Goal: Task Accomplishment & Management: Use online tool/utility

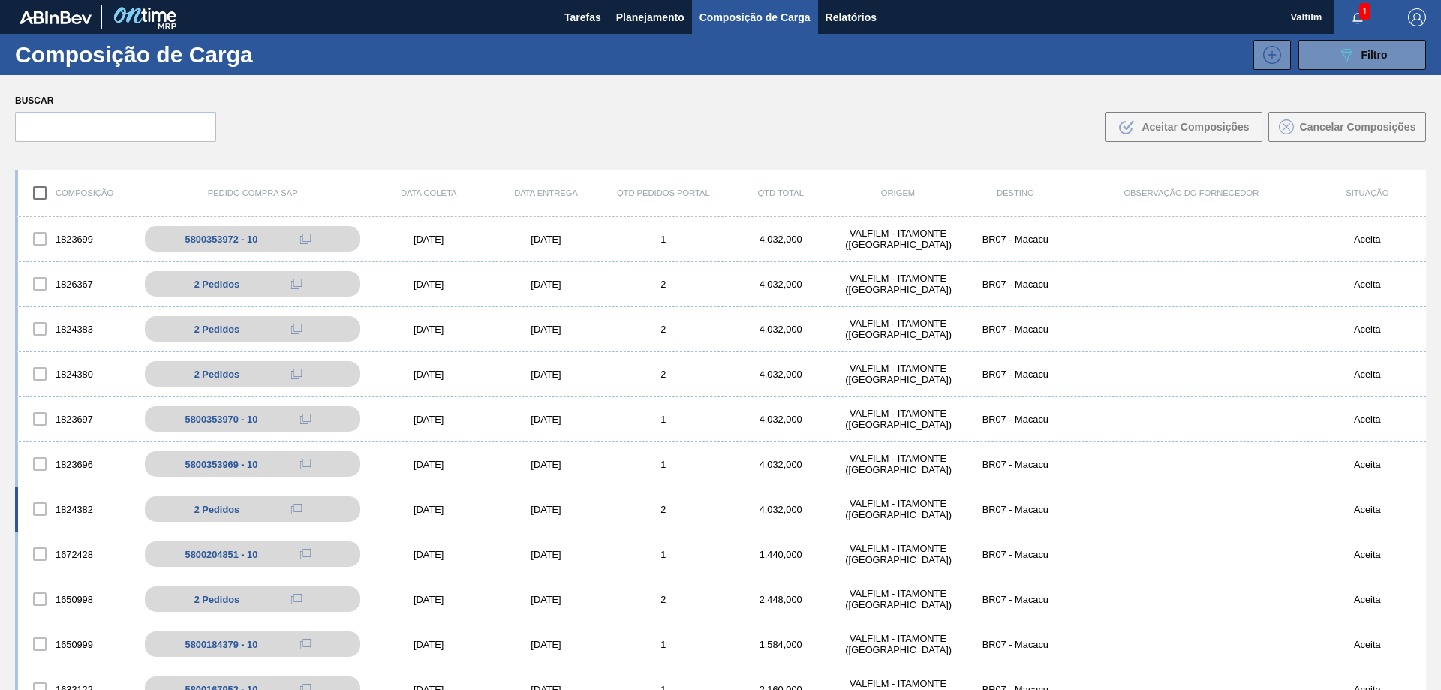
click at [542, 508] on div "[DATE]" at bounding box center [545, 508] width 117 height 11
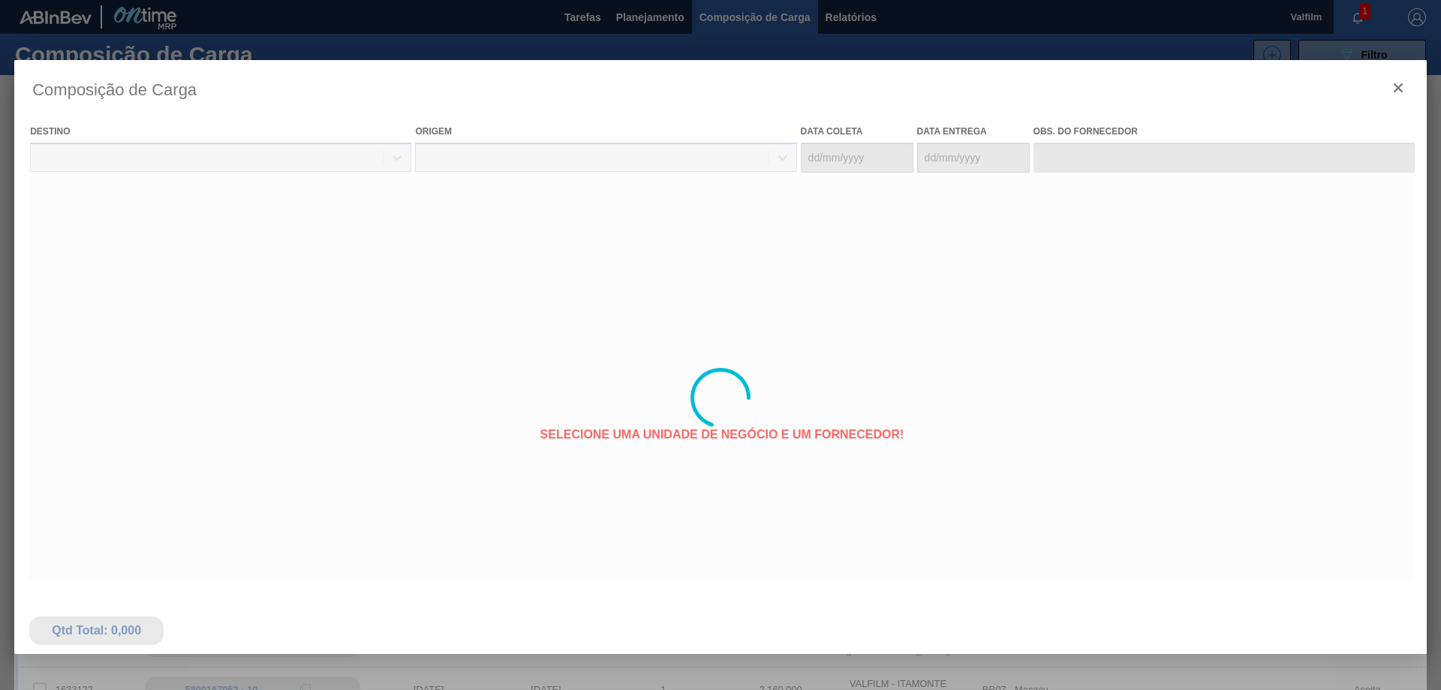
type coleta "[DATE]"
type entrega "[DATE]"
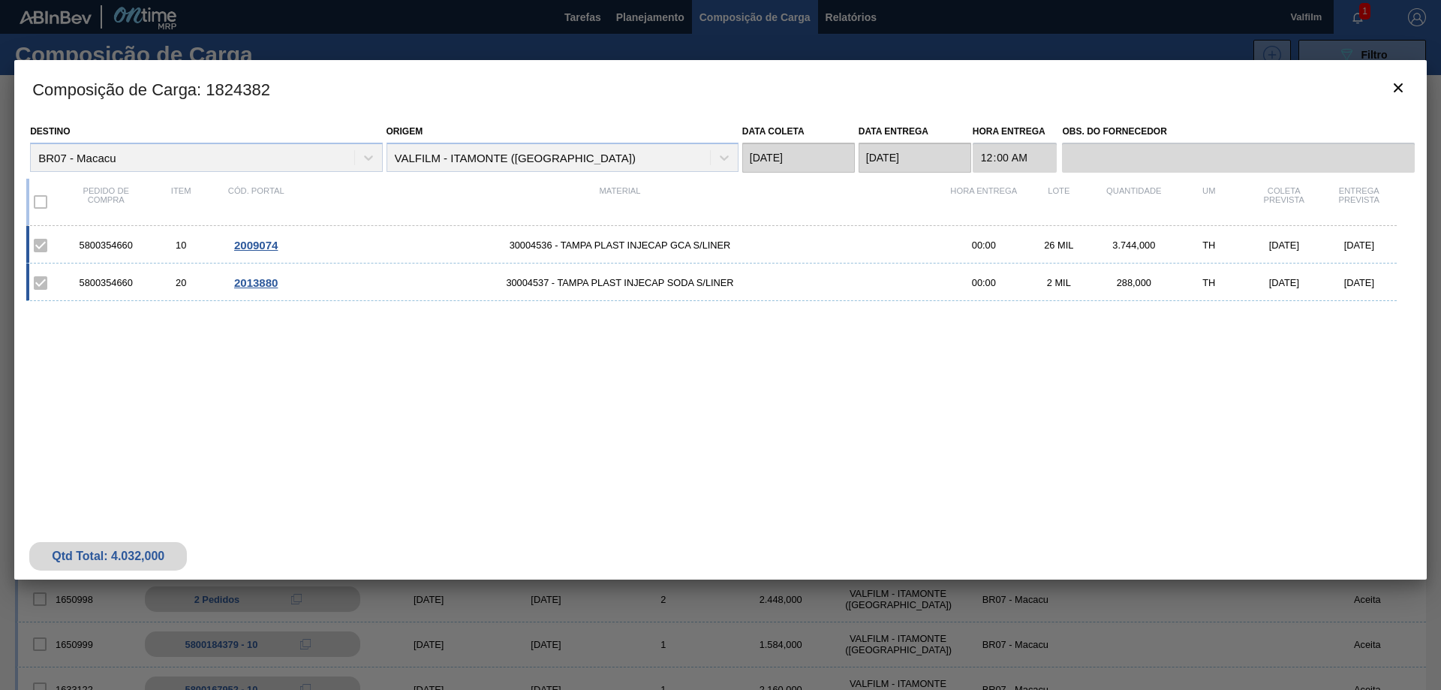
click at [261, 242] on span "2009074" at bounding box center [256, 245] width 44 height 13
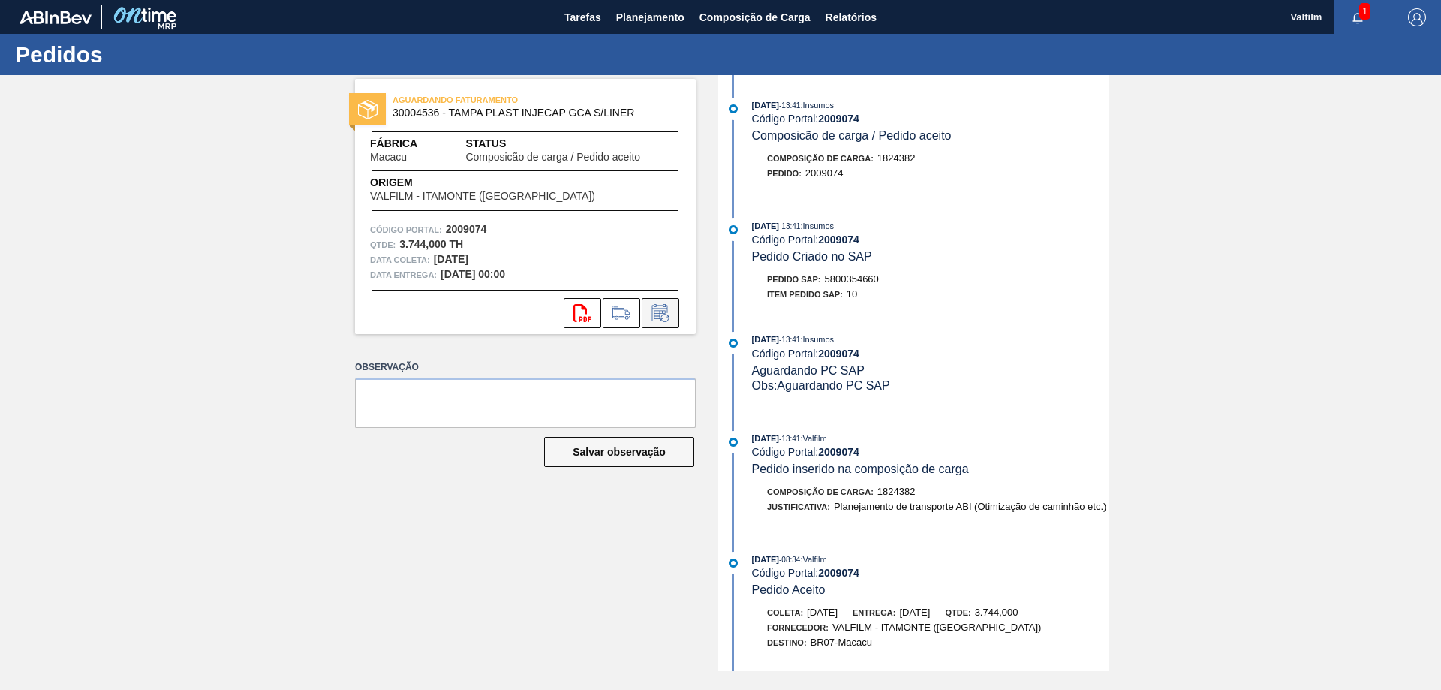
click at [663, 312] on icon at bounding box center [659, 314] width 11 height 9
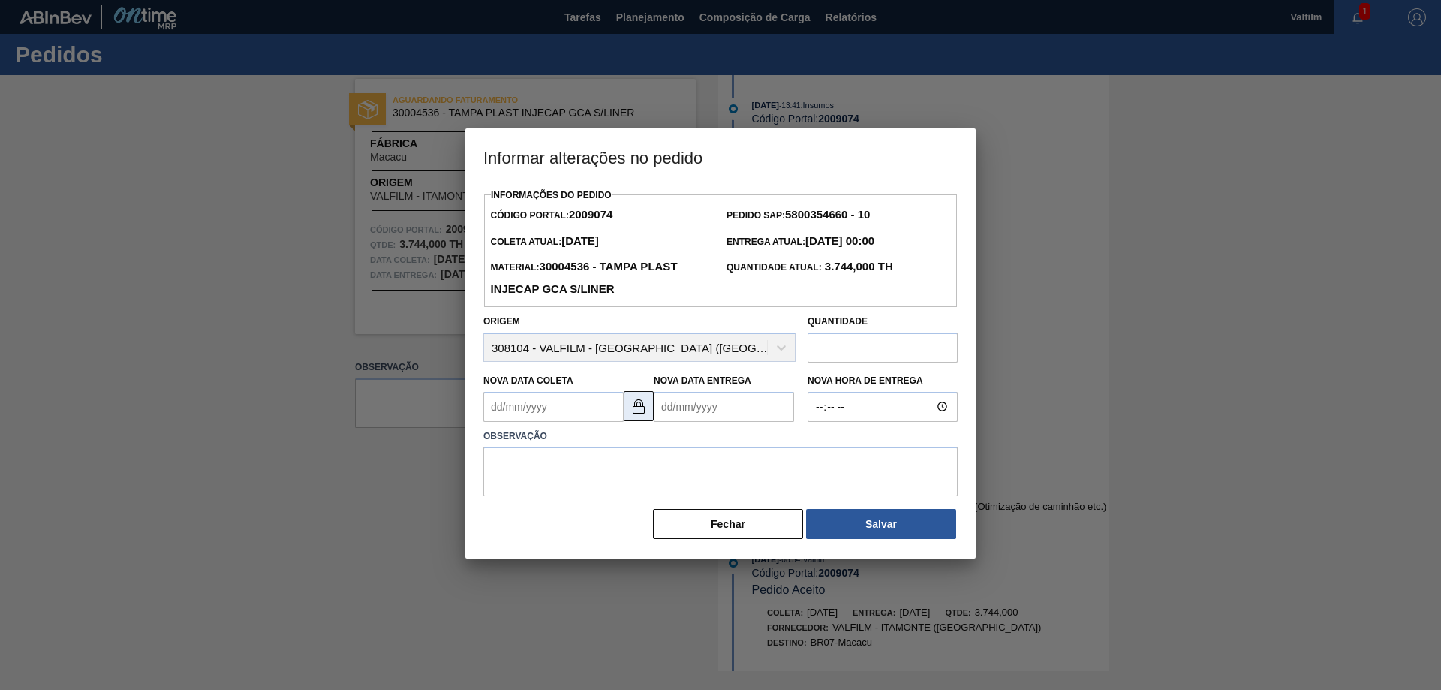
click at [629, 416] on button at bounding box center [638, 406] width 30 height 30
click at [547, 421] on Coleta2009074 "Nova Data Coleta" at bounding box center [553, 407] width 140 height 30
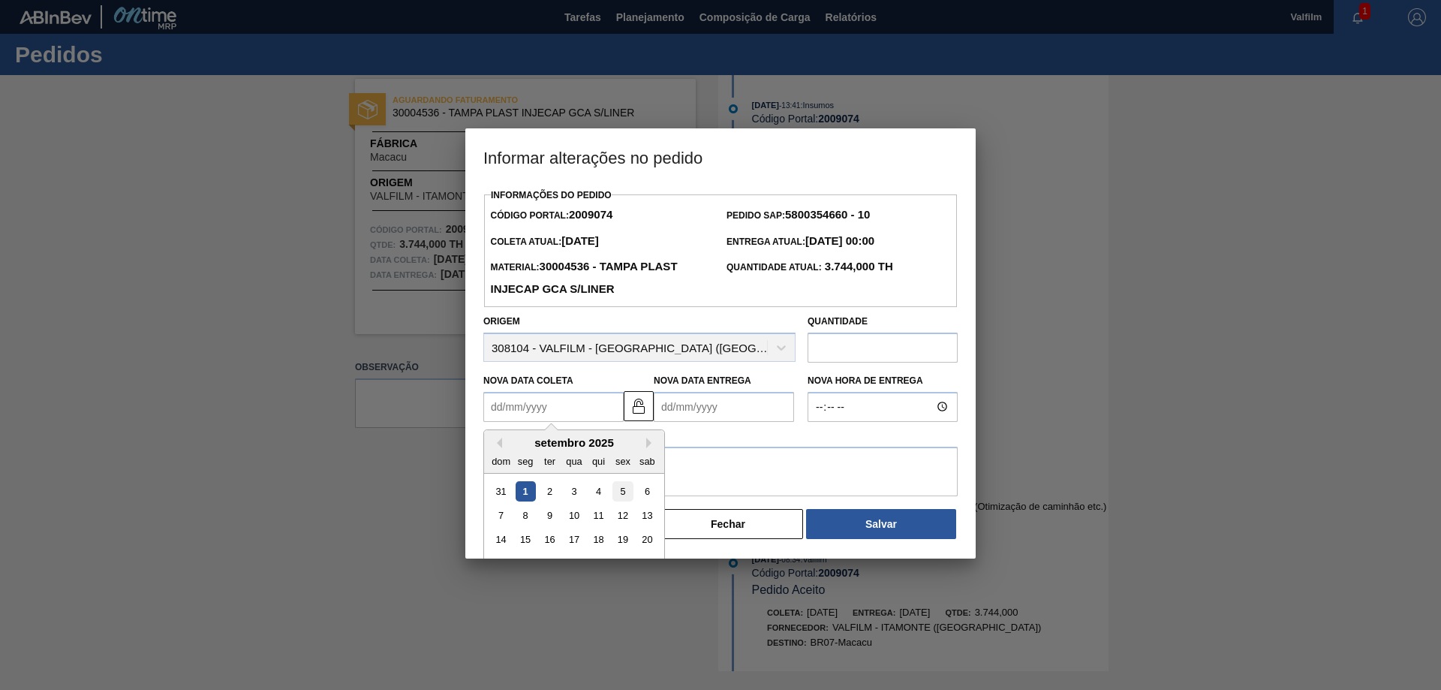
click at [625, 492] on div "5" at bounding box center [622, 490] width 20 height 20
type Coleta2009074 "[DATE]"
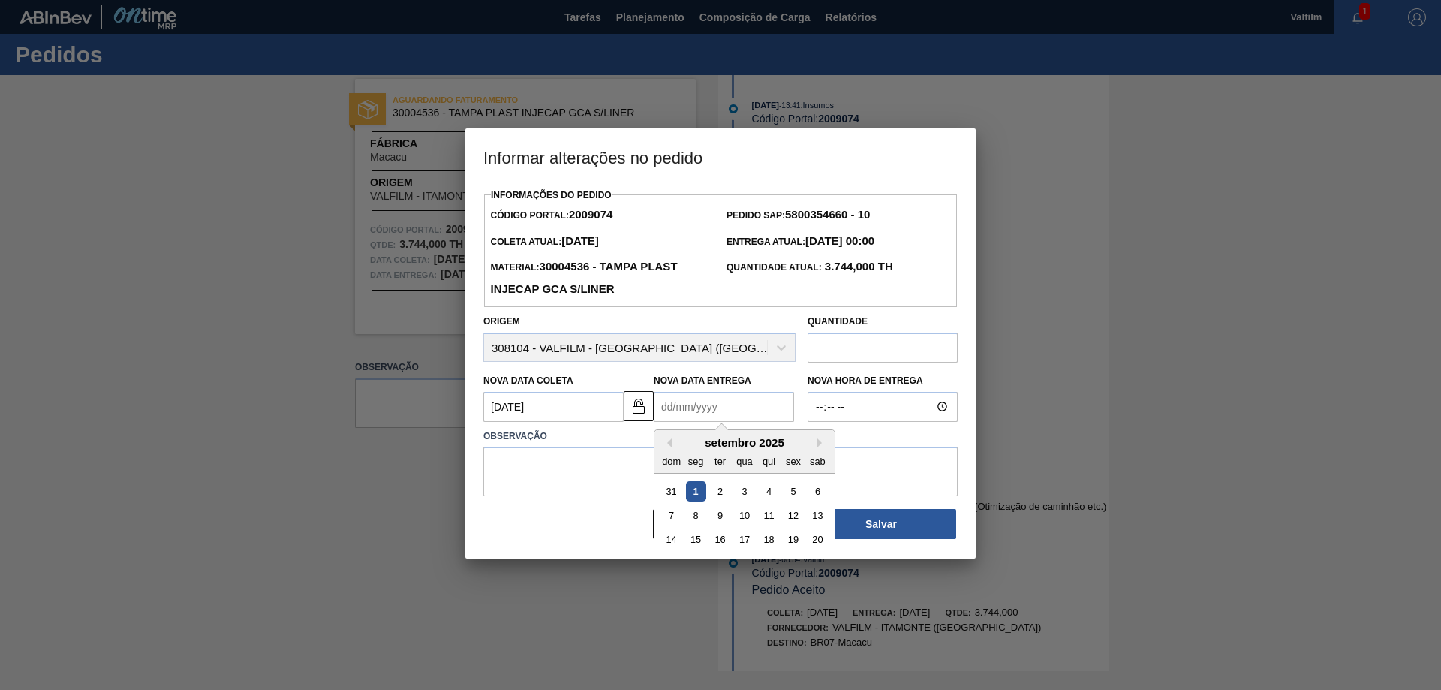
click at [693, 419] on Entrega2009074 "Nova Data Entrega" at bounding box center [724, 407] width 140 height 30
click at [698, 517] on div "8" at bounding box center [696, 515] width 20 height 20
type Entrega2009074 "[DATE]"
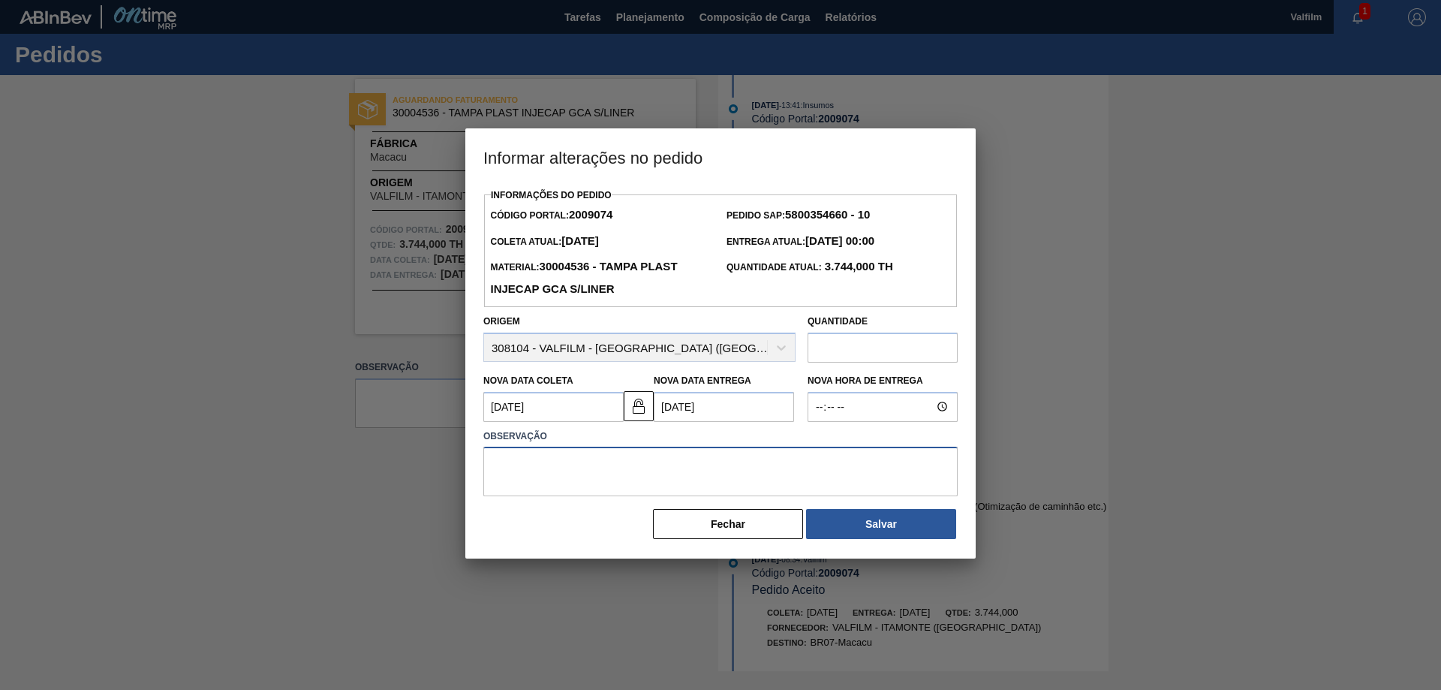
click at [728, 455] on textarea at bounding box center [720, 471] width 474 height 50
click at [658, 463] on textarea "Postergação devido à atendimento emergencial na mesma data." at bounding box center [720, 471] width 474 height 50
drag, startPoint x: 785, startPoint y: 463, endPoint x: 724, endPoint y: 465, distance: 60.8
click at [724, 465] on textarea "Postergação devido à atendimento de outra carga emergencial na mesma data." at bounding box center [720, 471] width 474 height 50
click at [654, 463] on textarea "Postergação devido à atendimento de outra carga na mesma data." at bounding box center [720, 471] width 474 height 50
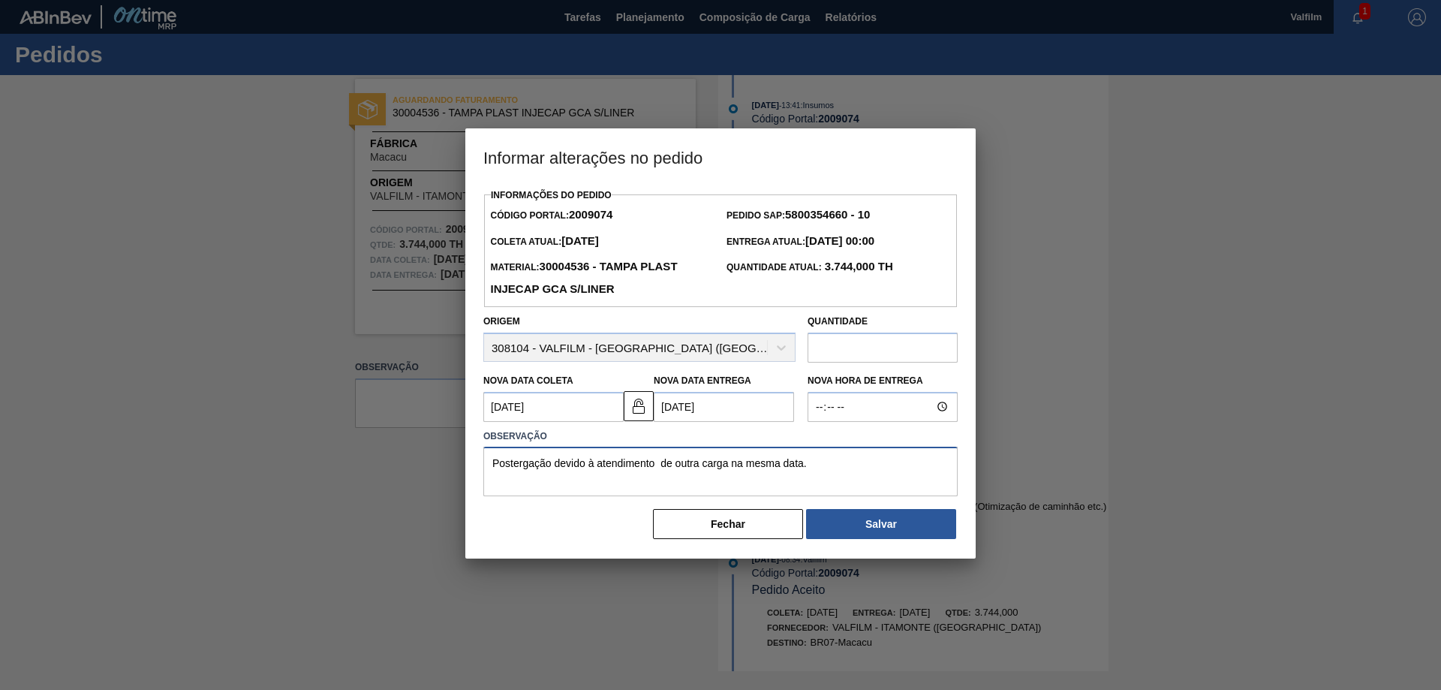
paste textarea "emergencial"
click at [660, 465] on textarea "Postergação devido à atendimento emergencial de outra carga na mesma data." at bounding box center [720, 471] width 474 height 50
click at [870, 467] on textarea "Postergação devido à atendimento emergencial de outra carga na mesma data." at bounding box center [720, 471] width 474 height 50
type textarea "Postergação devido à atendimento emergencial de outra carga."
click at [897, 531] on button "Salvar" at bounding box center [881, 524] width 150 height 30
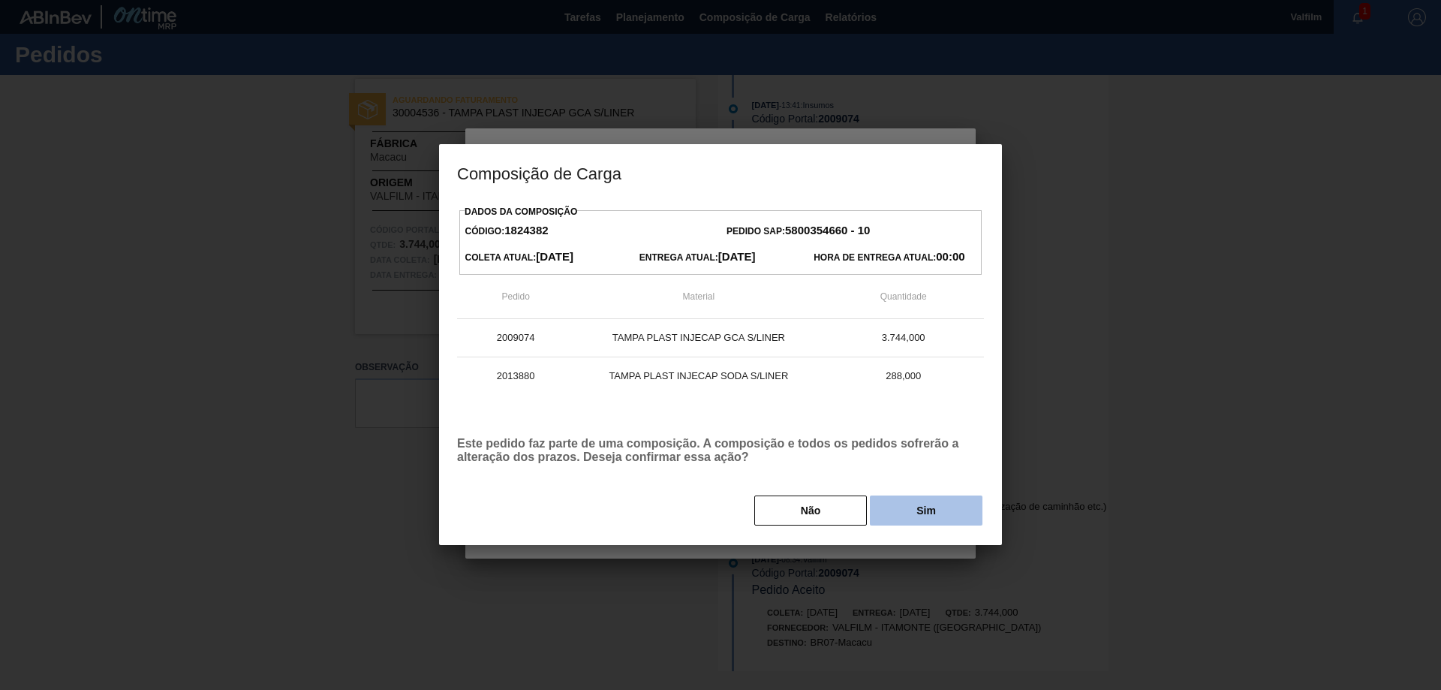
click at [918, 513] on button "Sim" at bounding box center [926, 510] width 113 height 30
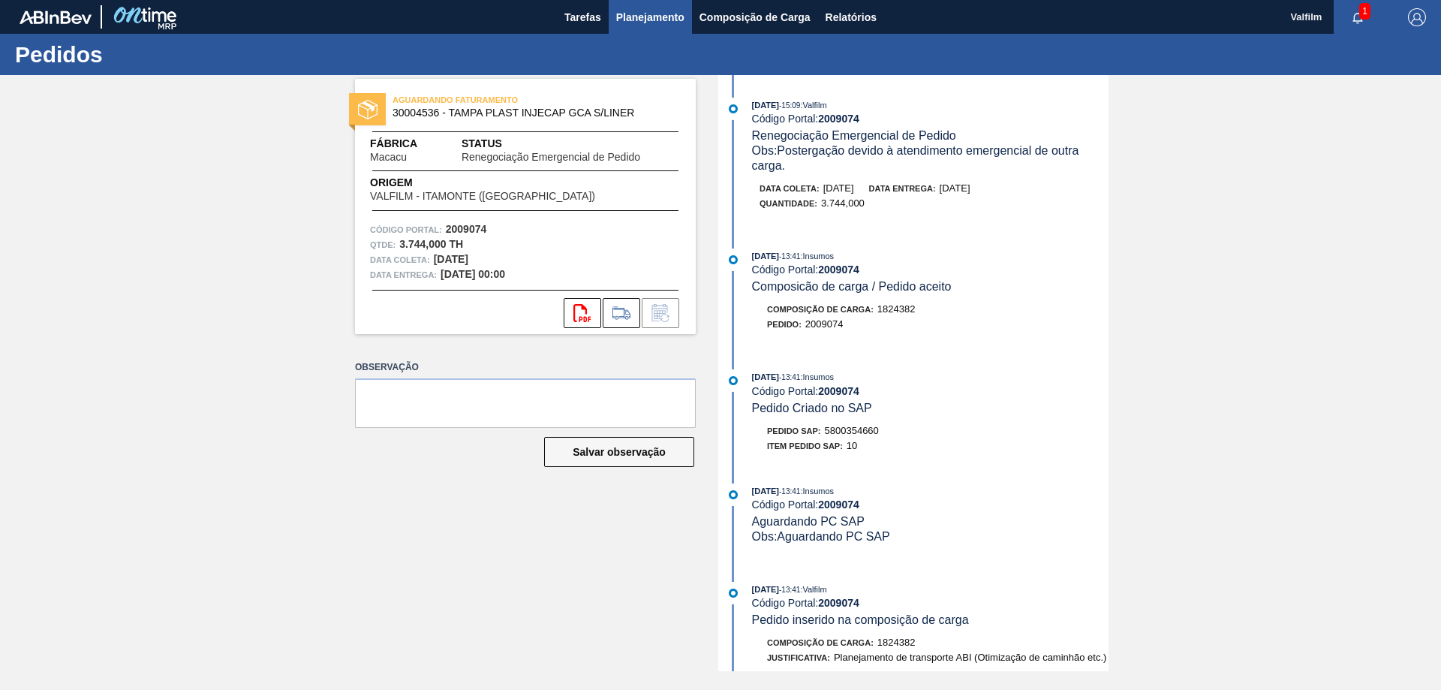
click at [651, 32] on button "Planejamento" at bounding box center [649, 17] width 83 height 34
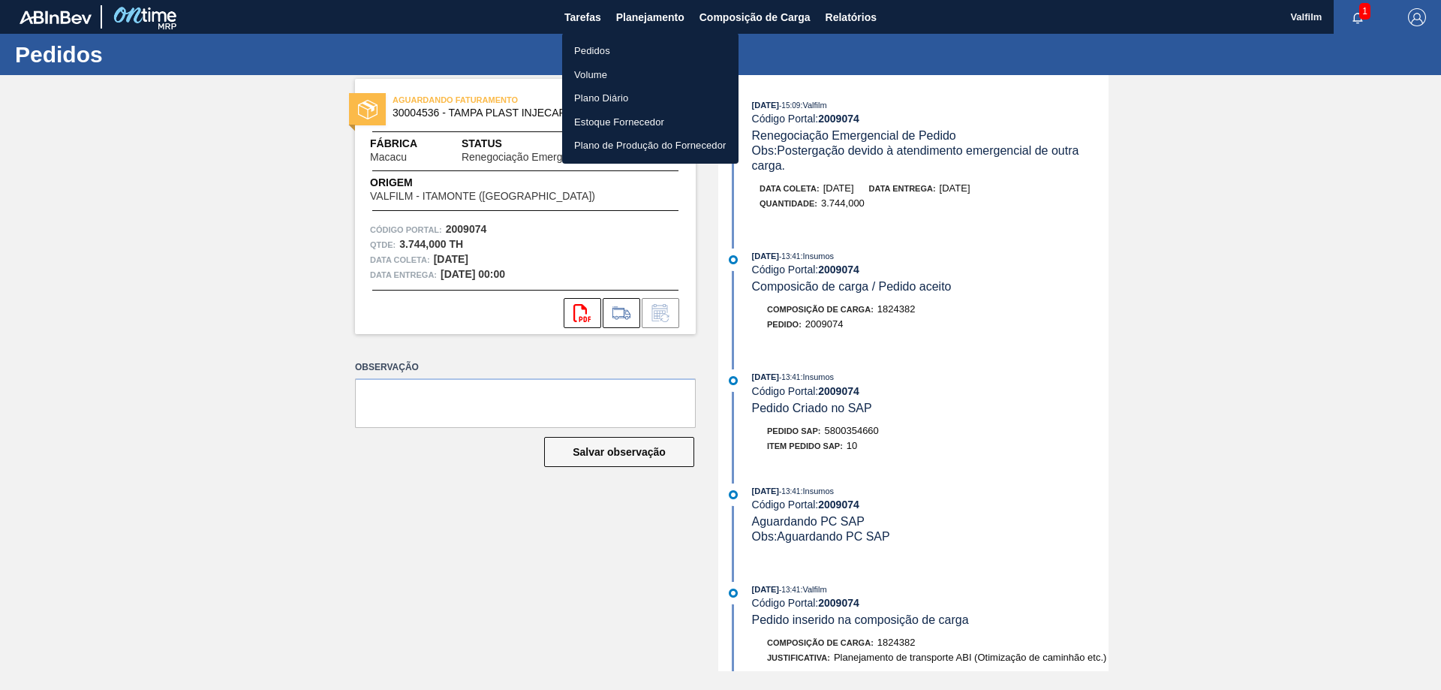
click at [652, 44] on li "Pedidos" at bounding box center [650, 51] width 176 height 24
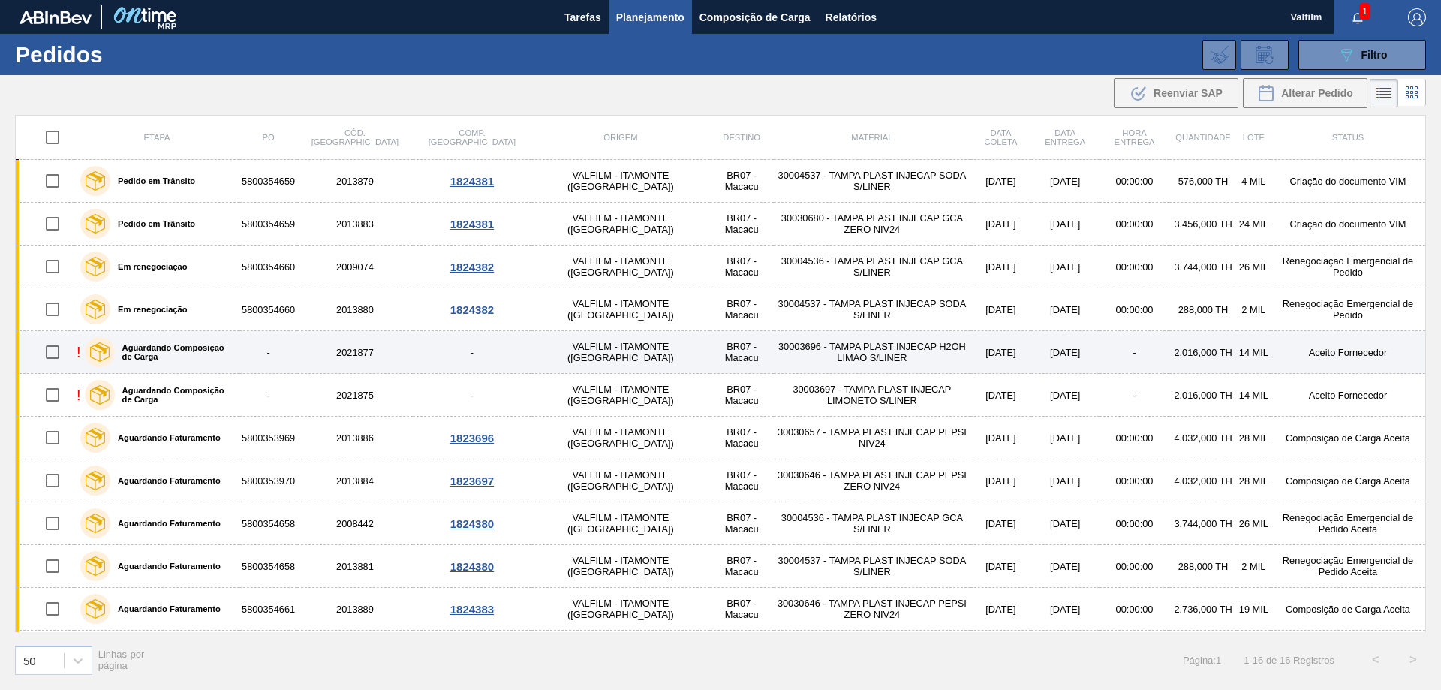
click at [1318, 357] on td "Aceito Fornecedor" at bounding box center [1347, 352] width 155 height 43
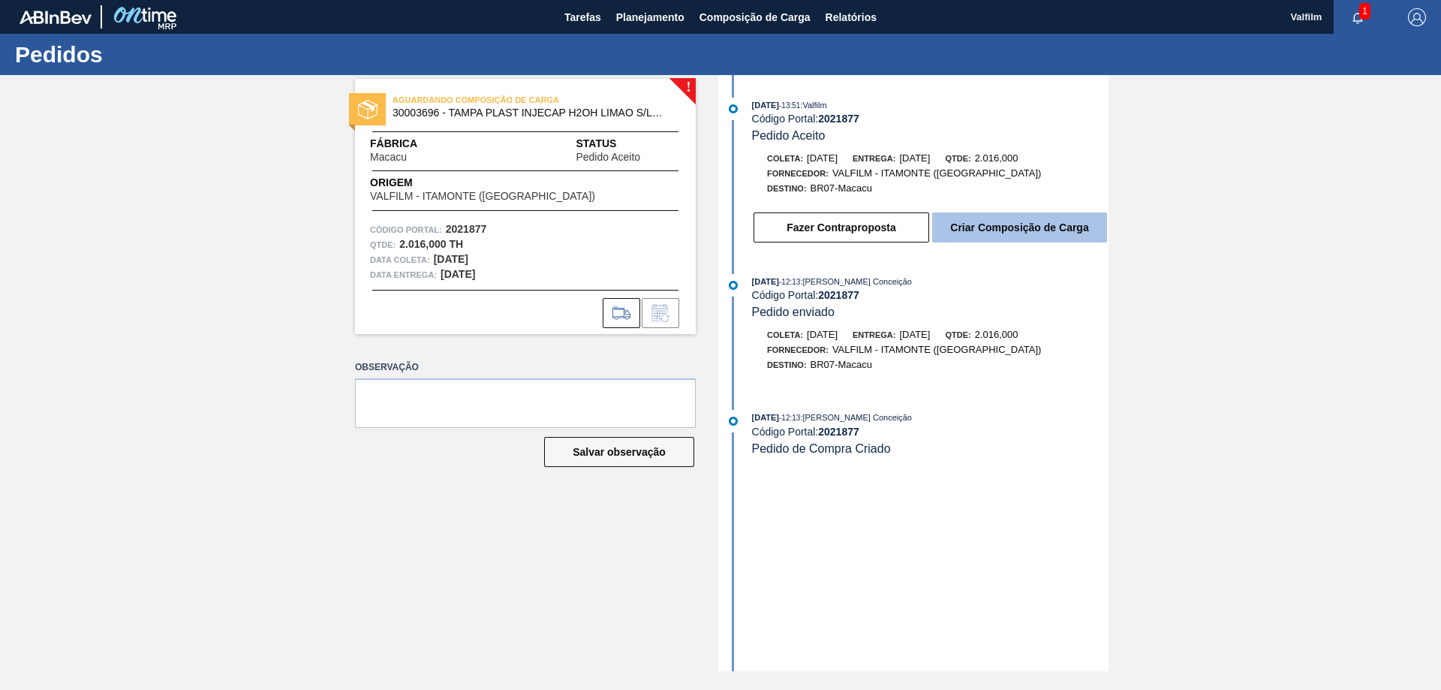
click at [1018, 232] on button "Criar Composição de Carga" at bounding box center [1019, 227] width 175 height 30
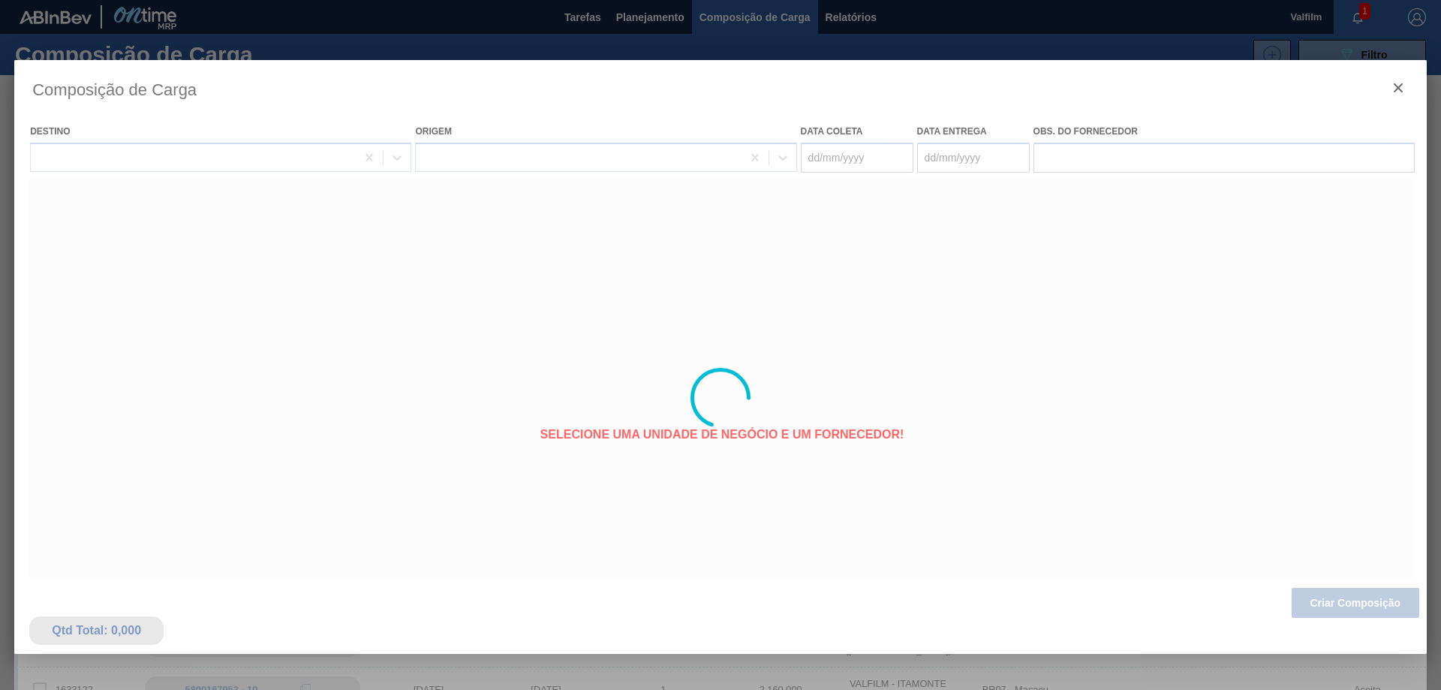
type coleta "[DATE]"
type entrega "[DATE]"
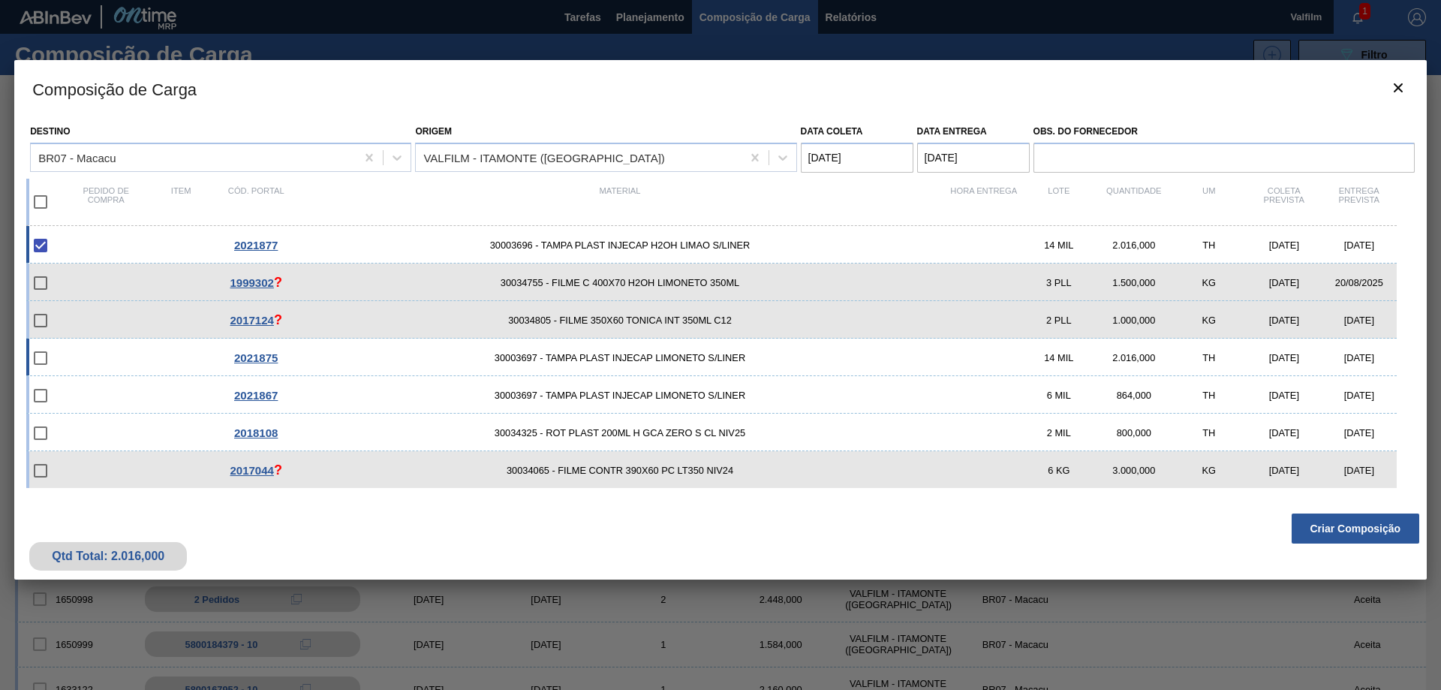
click at [1363, 359] on div "[DATE]" at bounding box center [1358, 357] width 75 height 11
checkbox input "true"
click at [1360, 531] on button "Criar Composição" at bounding box center [1355, 528] width 128 height 30
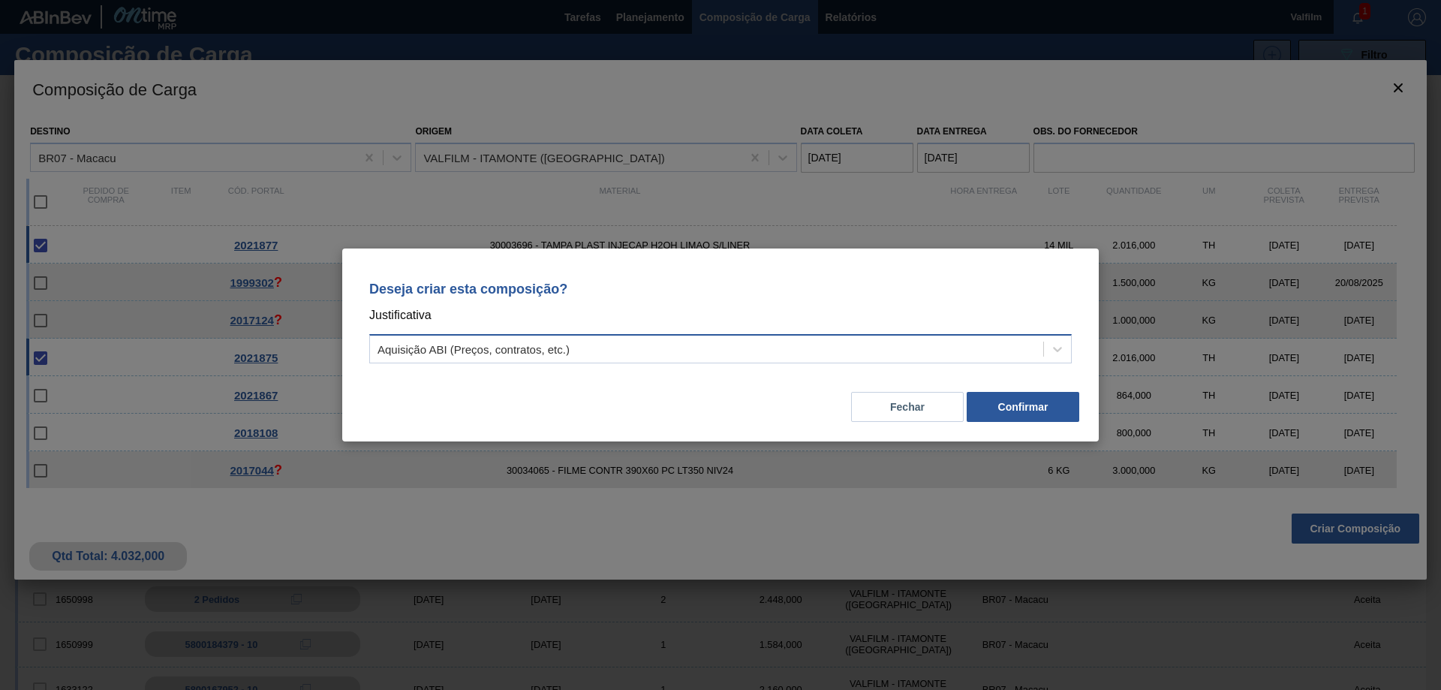
click at [1022, 342] on div "Aquisição ABI (Preços, contratos, etc.)" at bounding box center [706, 349] width 673 height 22
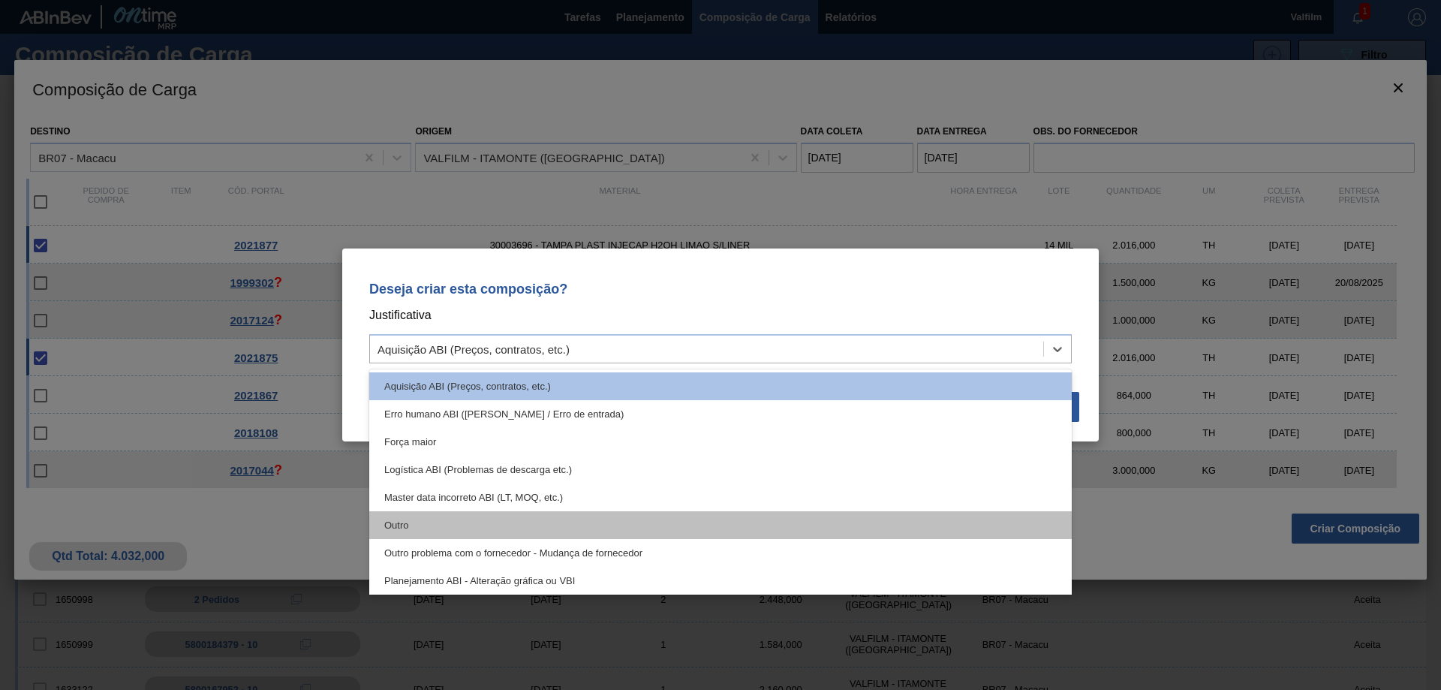
scroll to position [281, 0]
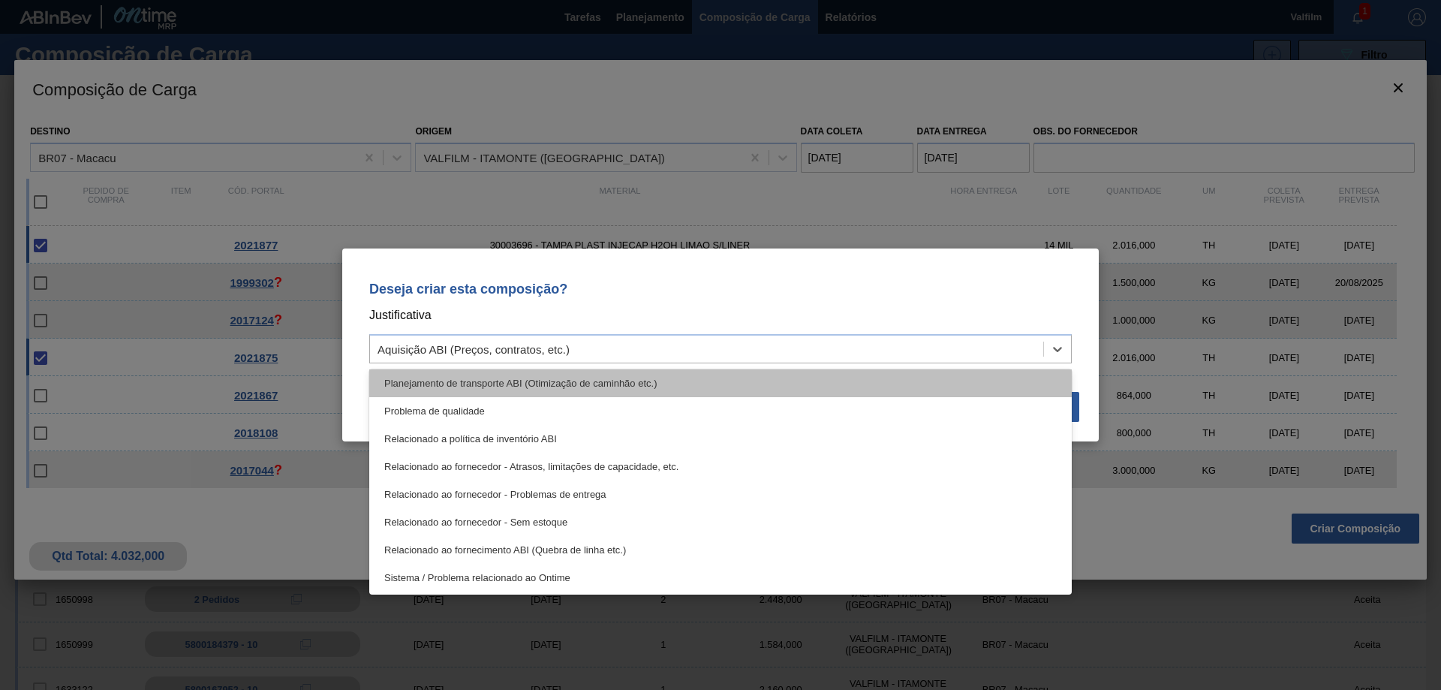
click at [643, 386] on div "Planejamento de transporte ABI (Otimização de caminhão etc.)" at bounding box center [720, 383] width 702 height 28
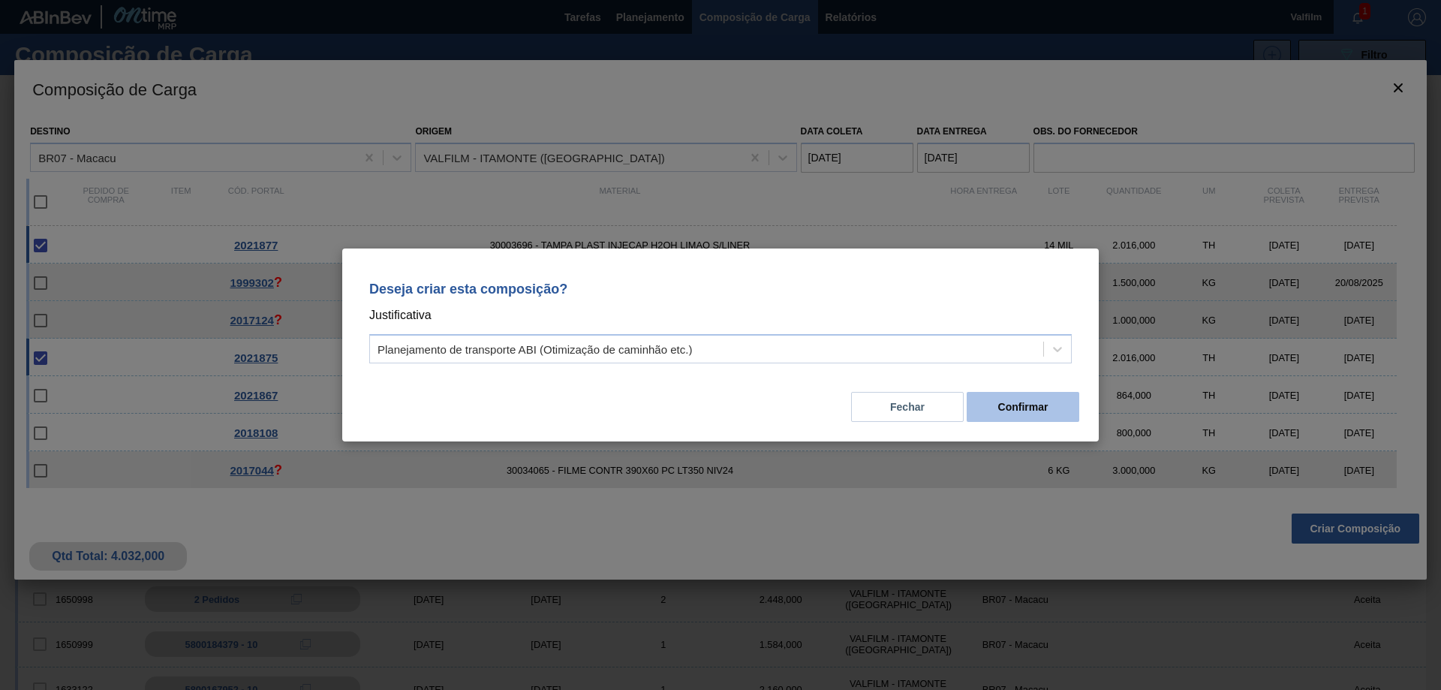
click at [1028, 406] on button "Confirmar" at bounding box center [1022, 407] width 113 height 30
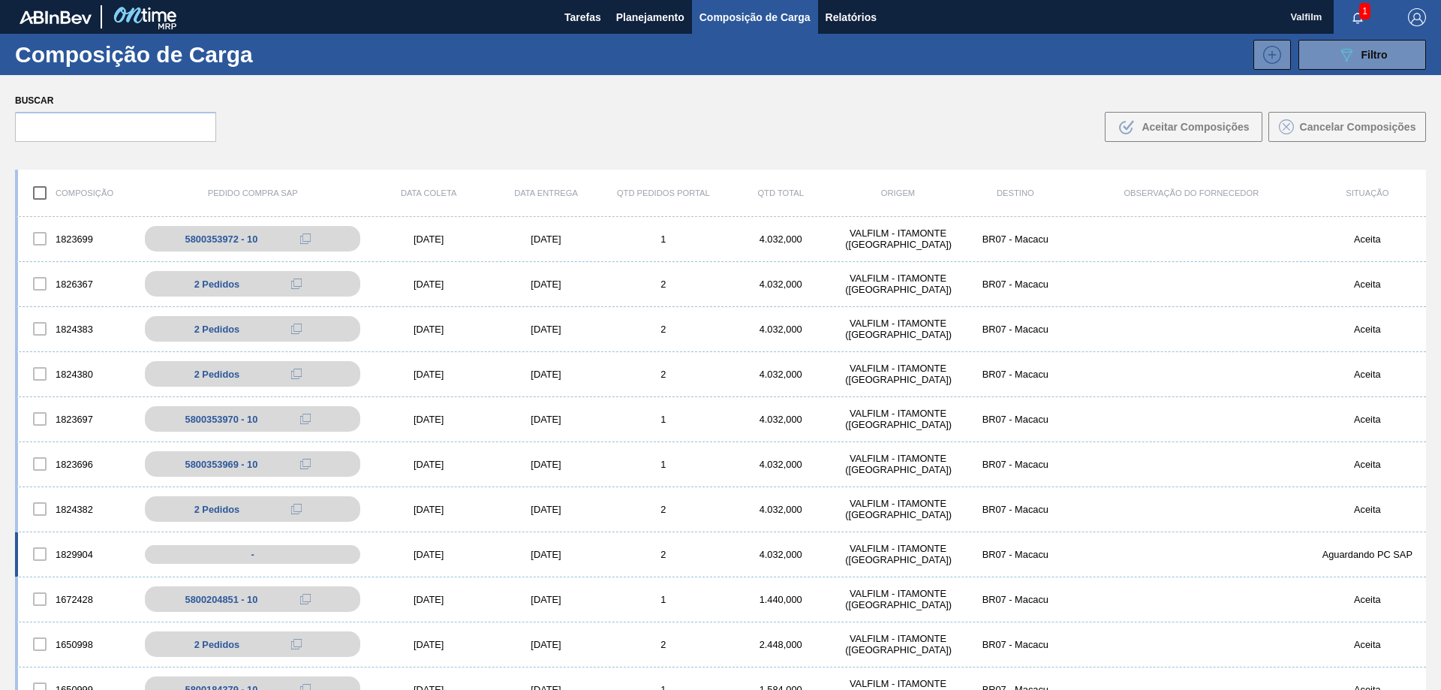
click at [1357, 546] on div "1829904 - [DATE] [DATE] 2 4.032,000 VALFILM - [GEOGRAPHIC_DATA] ([GEOGRAPHIC_DA…" at bounding box center [720, 554] width 1411 height 45
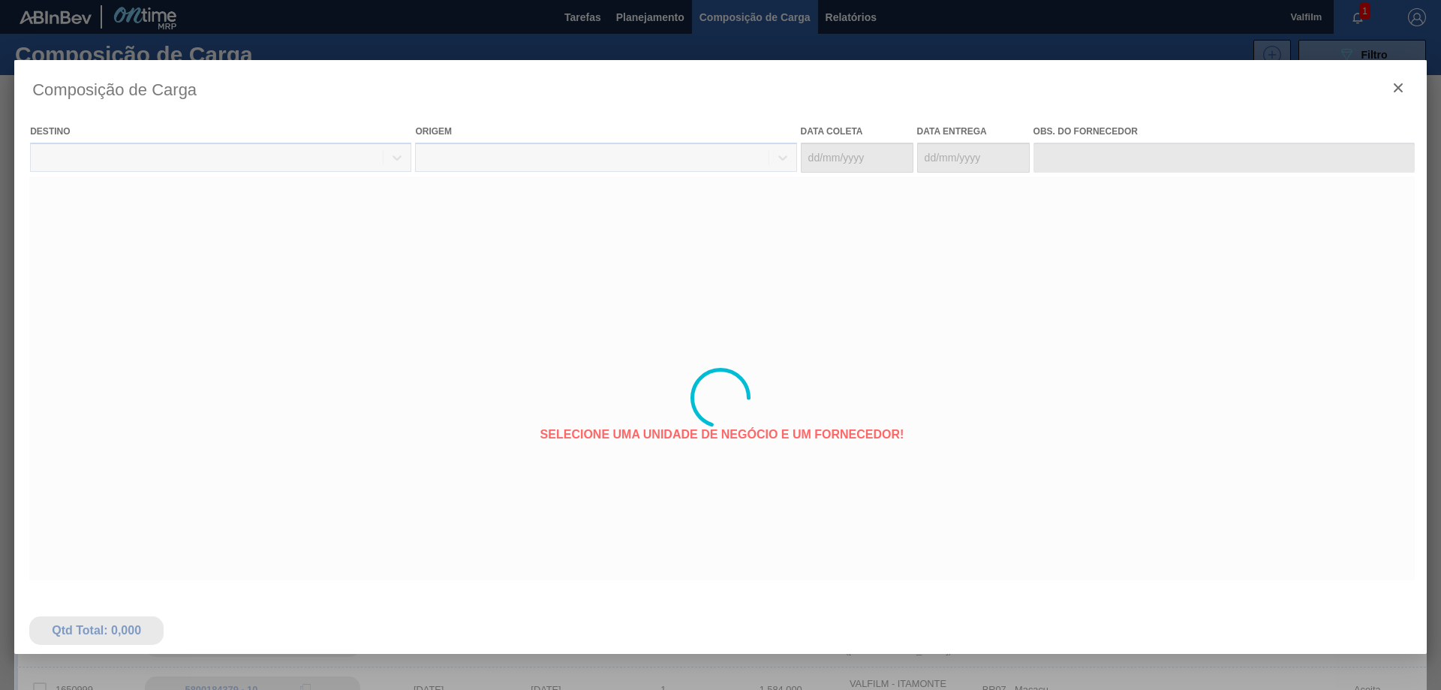
type coleta "[DATE]"
type entrega "[DATE]"
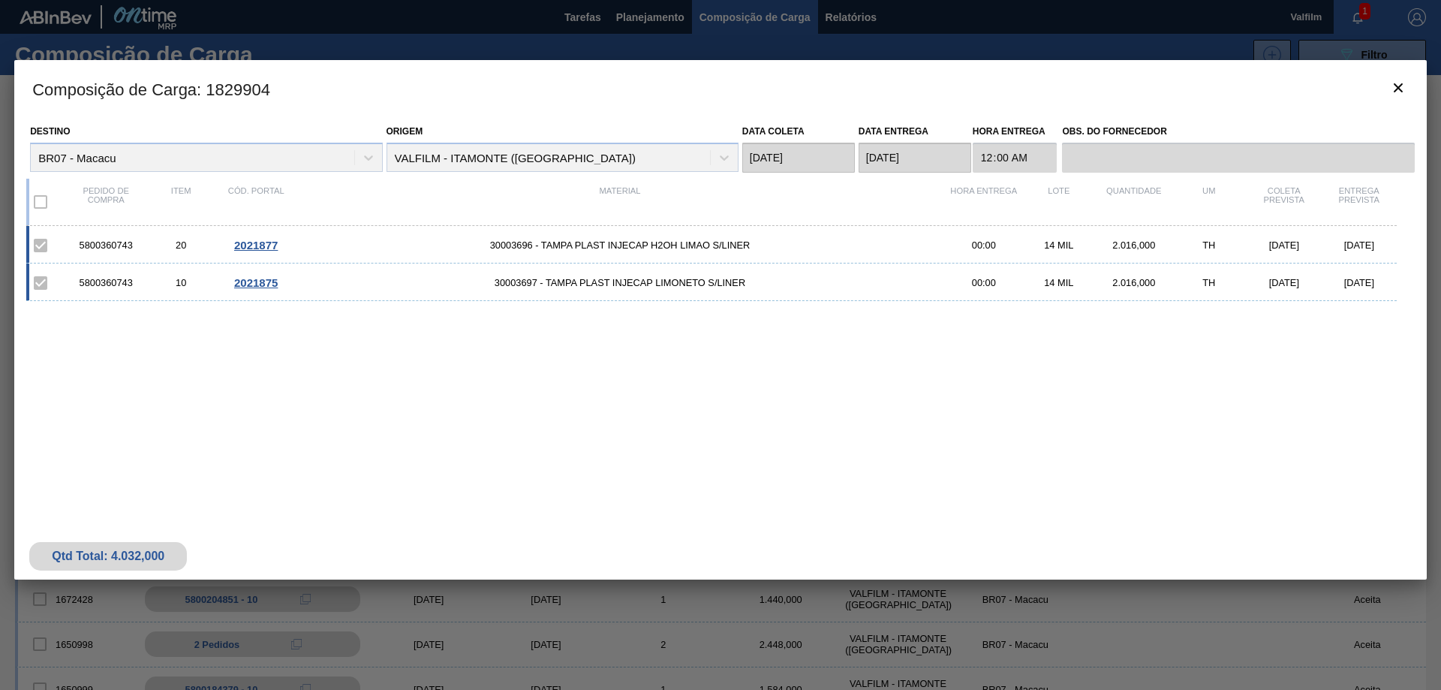
click at [97, 246] on div "5800360743" at bounding box center [105, 244] width 75 height 11
copy div "5800360743"
drag, startPoint x: 221, startPoint y: 381, endPoint x: 138, endPoint y: 314, distance: 106.2
click at [221, 382] on div "5800360743 20 2021877 30003696 - TAMPA PLAST INJECAP H2OH LIMAO S/LINER 00:00 1…" at bounding box center [717, 357] width 1382 height 262
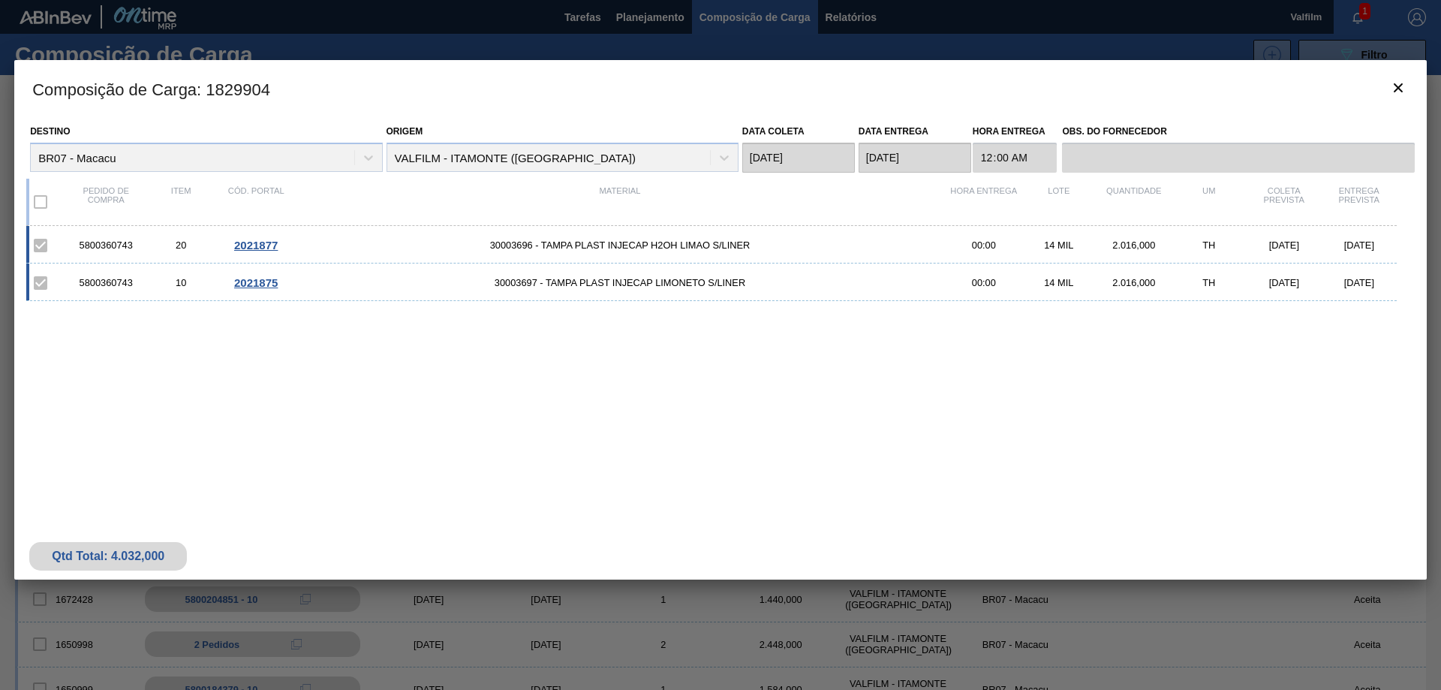
click at [101, 242] on div "5800360743" at bounding box center [105, 244] width 75 height 11
copy div "5800360743"
click at [1392, 92] on icon "botão de ícone" at bounding box center [1398, 88] width 18 height 18
